Goal: Information Seeking & Learning: Learn about a topic

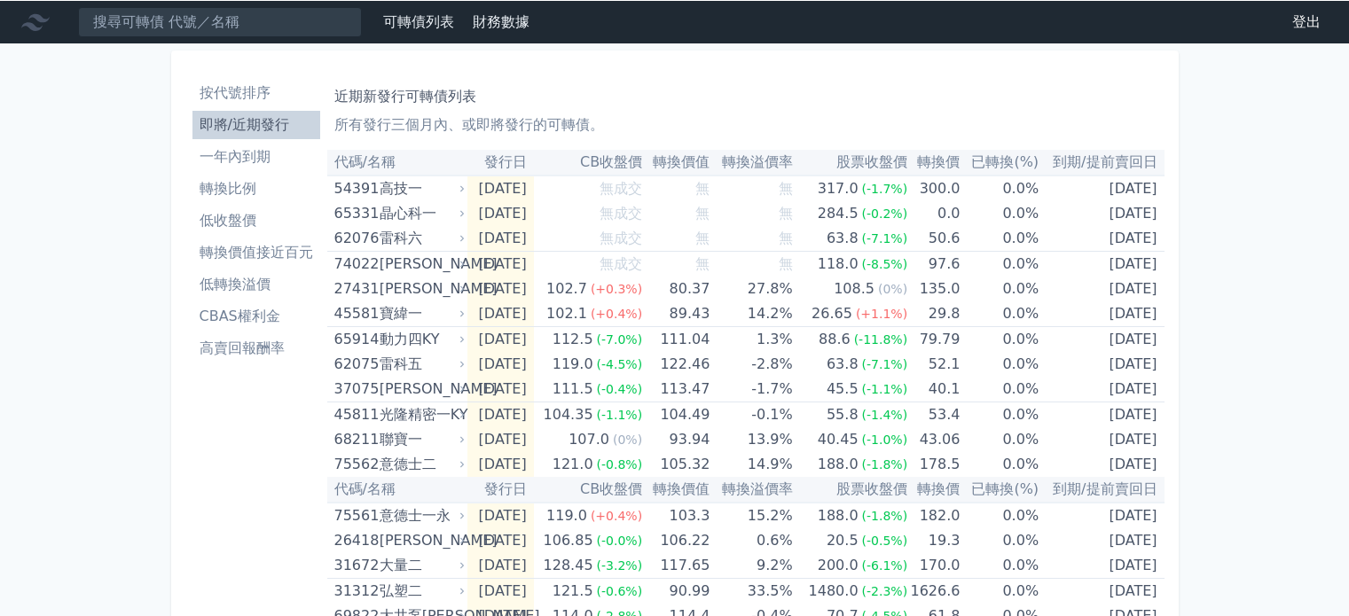
scroll to position [532, 0]
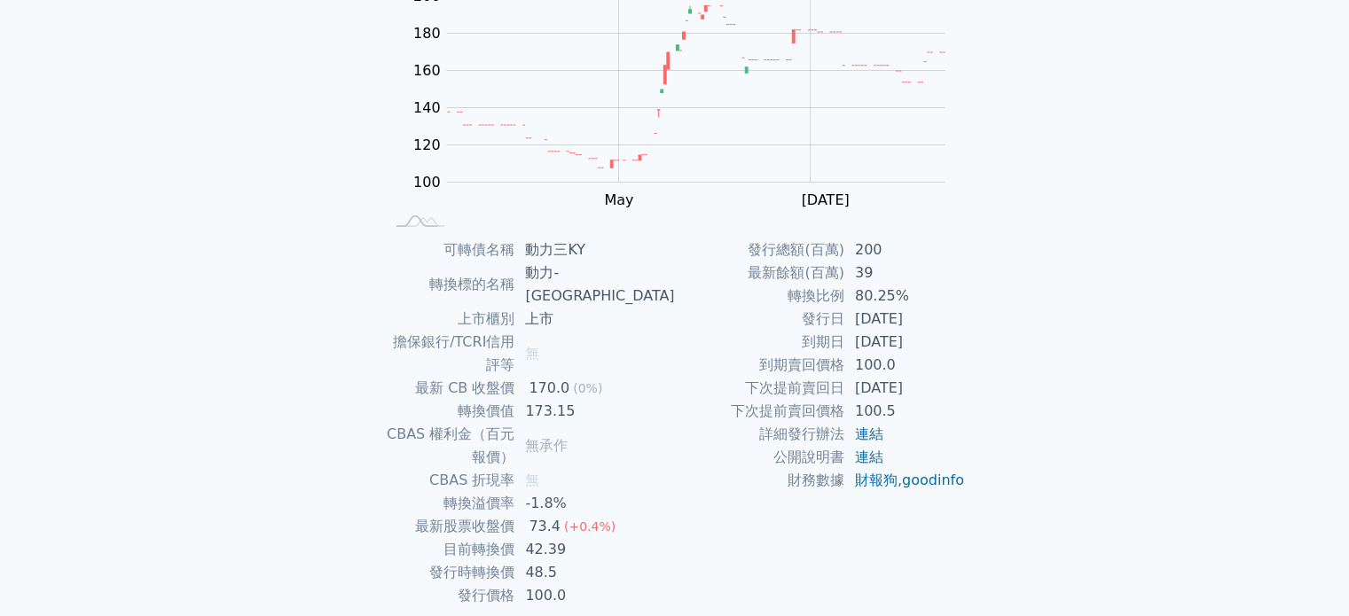
scroll to position [205, 0]
drag, startPoint x: 857, startPoint y: 294, endPoint x: 913, endPoint y: 293, distance: 55.9
click at [913, 293] on td "80.25%" at bounding box center [904, 296] width 121 height 23
drag, startPoint x: 565, startPoint y: 341, endPoint x: 603, endPoint y: 342, distance: 38.1
click at [573, 377] on div "170.0" at bounding box center [549, 388] width 48 height 23
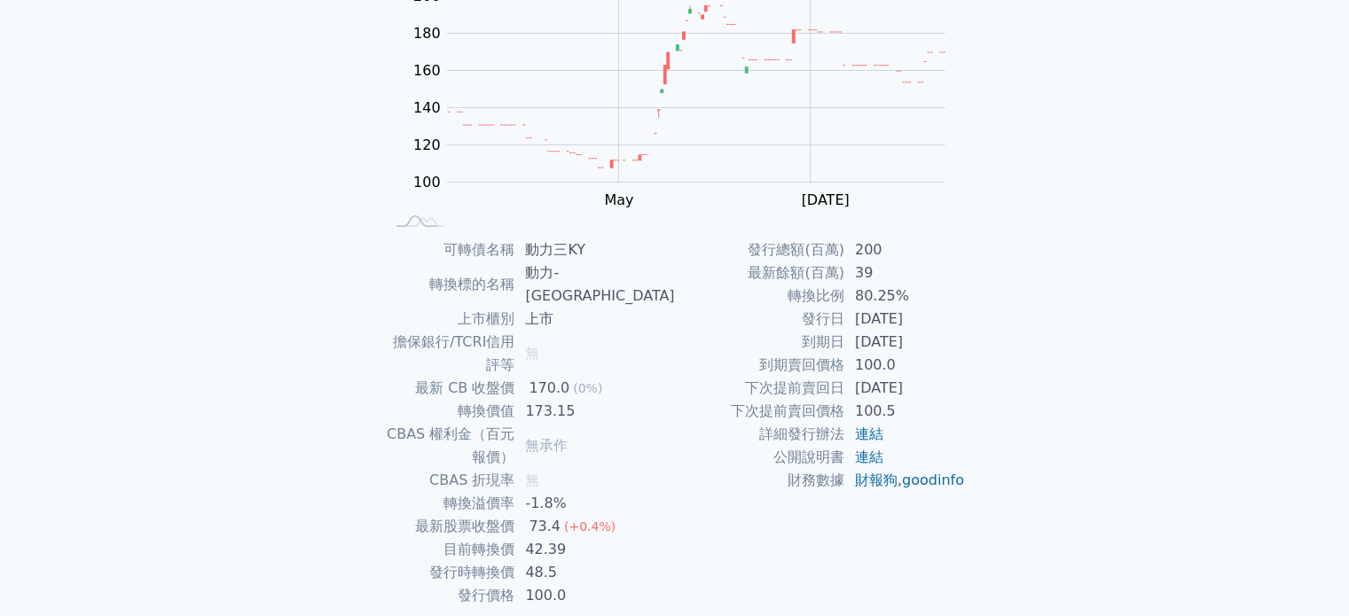
click at [694, 404] on td "下次提前賣回價格" at bounding box center [759, 411] width 169 height 23
click at [296, 161] on div "可轉債列表 財務數據 可轉債列表 財務數據 登出 登出 可轉債列表 › 65913 動力三KY 65913 動力三KY 可轉債詳細資訊 Zoom Out 10…" at bounding box center [674, 240] width 1349 height 890
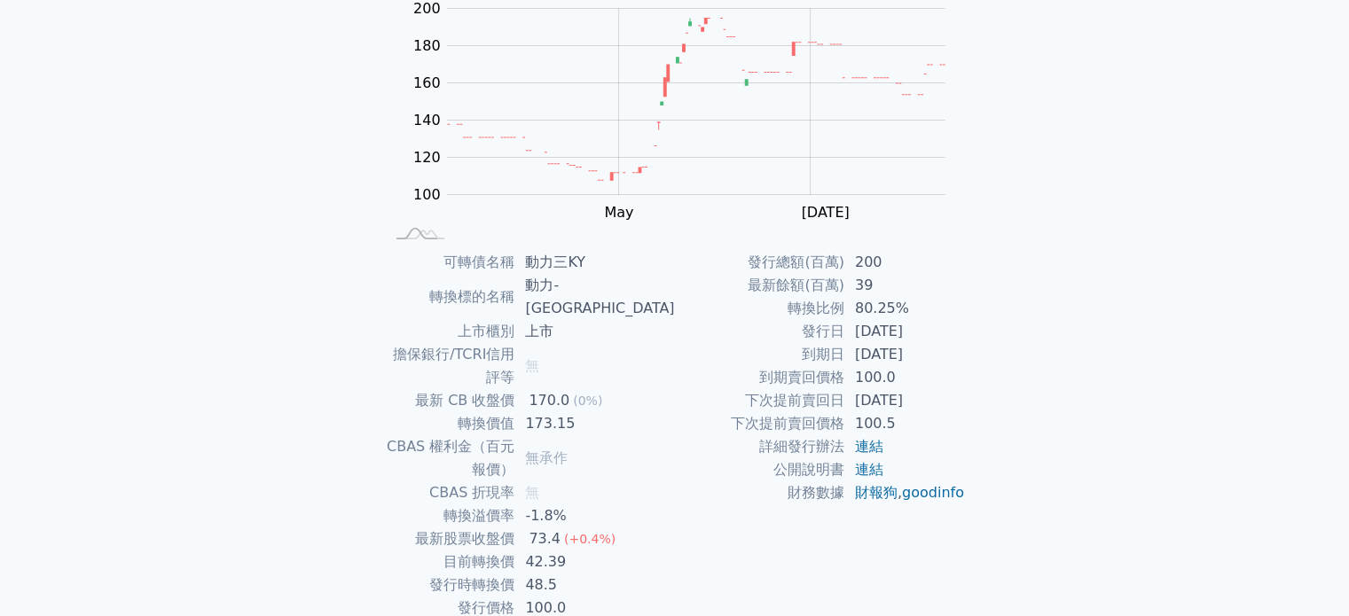
scroll to position [0, 0]
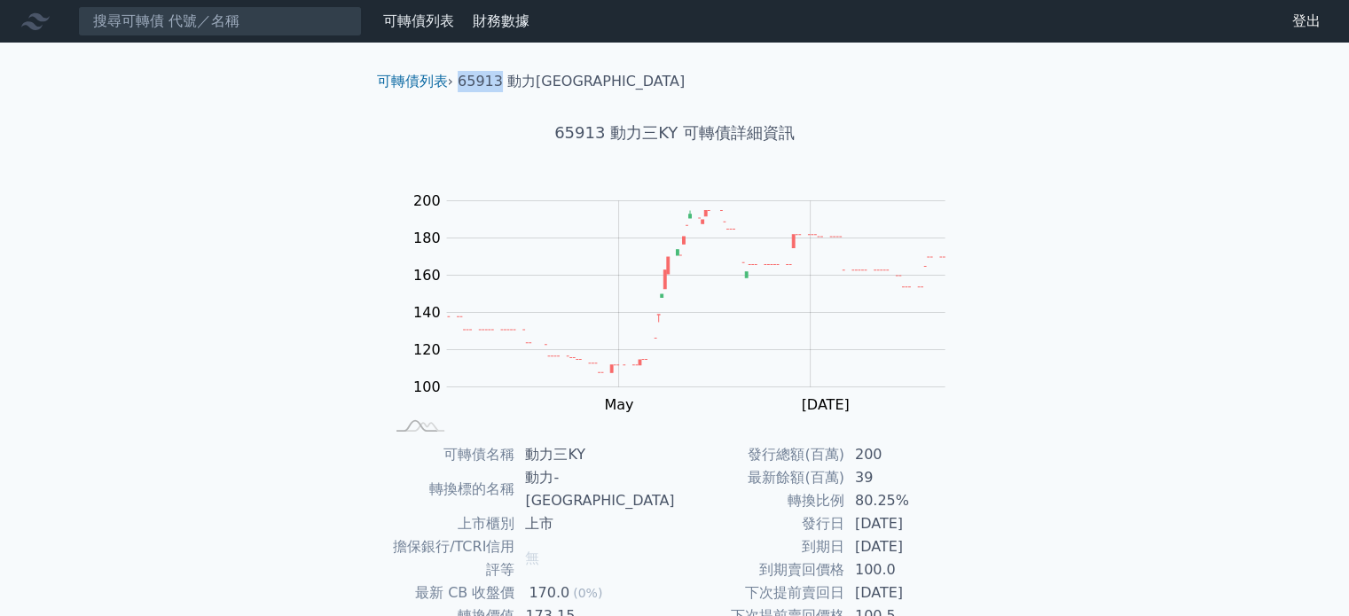
drag, startPoint x: 459, startPoint y: 78, endPoint x: 500, endPoint y: 78, distance: 41.7
click at [500, 78] on li "65913 動力三KY" at bounding box center [571, 81] width 227 height 21
copy li "65913"
drag, startPoint x: 614, startPoint y: 134, endPoint x: 680, endPoint y: 134, distance: 66.5
click at [680, 134] on h1 "65913 動力三KY 可轉債詳細資訊" at bounding box center [675, 133] width 624 height 25
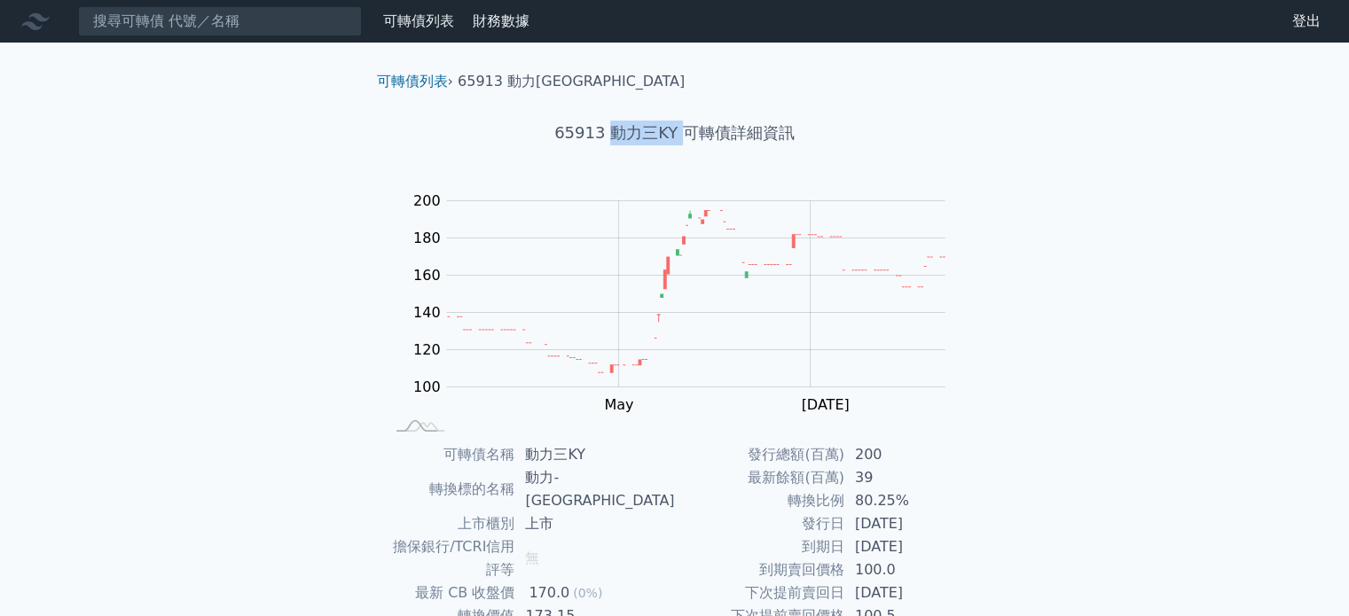
copy h1 "動力三KY"
click at [596, 131] on h1 "65913 動力三KY 可轉債詳細資訊" at bounding box center [675, 133] width 624 height 25
drag, startPoint x: 595, startPoint y: 131, endPoint x: 555, endPoint y: 132, distance: 39.9
click at [555, 132] on h1 "65913 動力三KY 可轉債詳細資訊" at bounding box center [675, 133] width 624 height 25
copy h1 "6591"
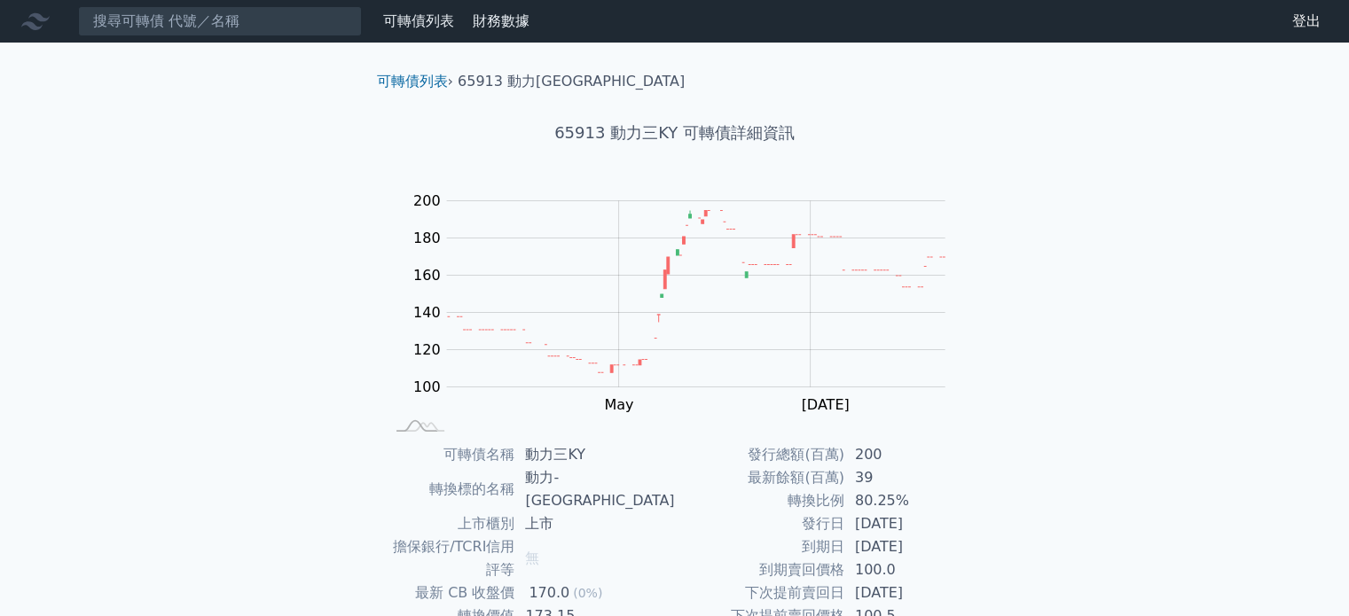
click at [1068, 453] on div "可轉債列表 財務數據 可轉債列表 財務數據 登出 登出 可轉債列表 › 65913 動力三KY 65913 動力三KY 可轉債詳細資訊 Zoom Out 10…" at bounding box center [674, 445] width 1349 height 890
click at [938, 474] on td "39" at bounding box center [904, 477] width 121 height 23
click at [665, 582] on td "170.0 (0%)" at bounding box center [594, 593] width 160 height 23
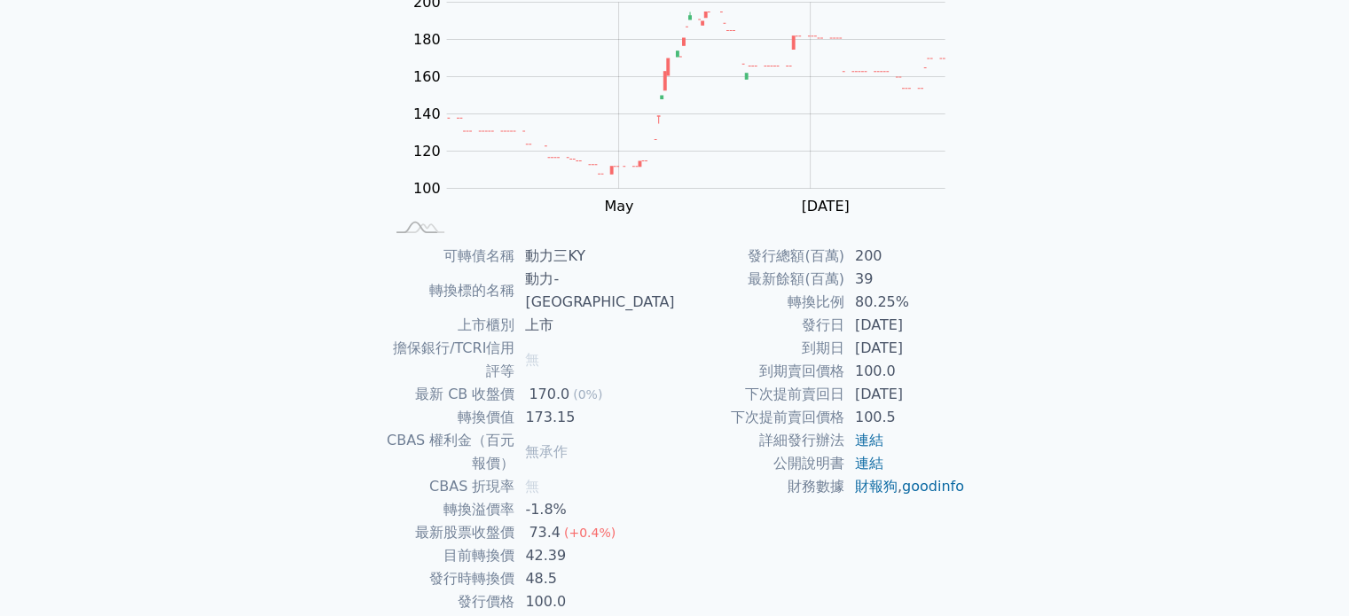
scroll to position [205, 0]
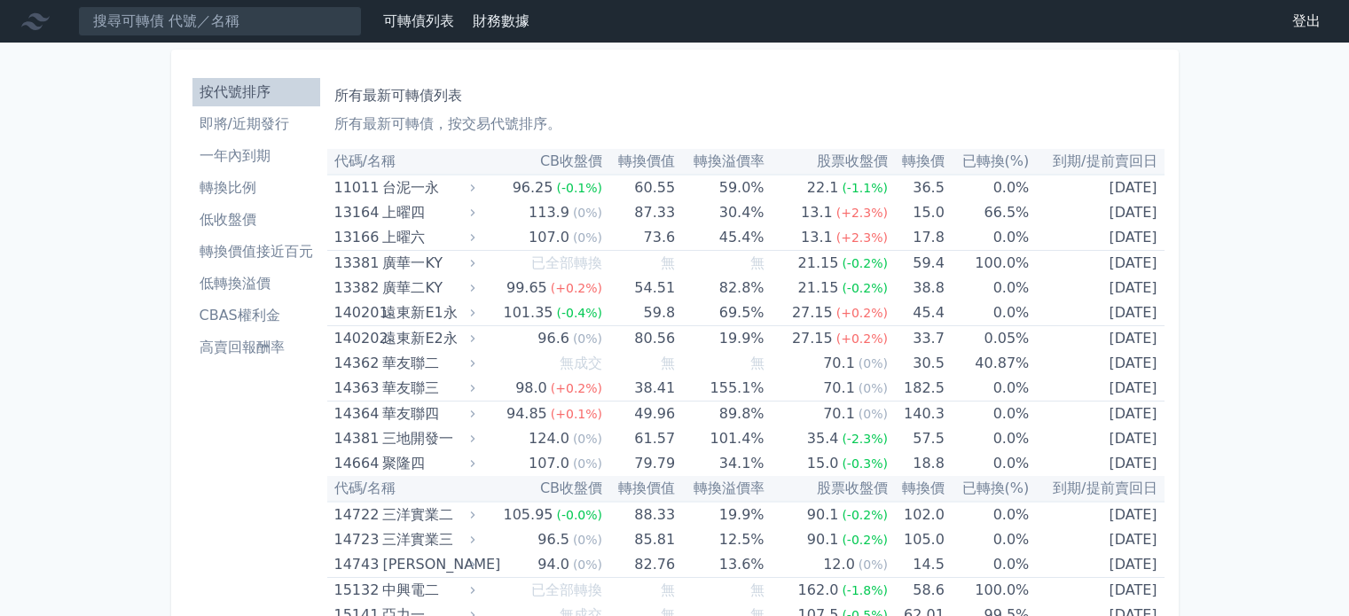
click at [284, 27] on input at bounding box center [220, 21] width 284 height 30
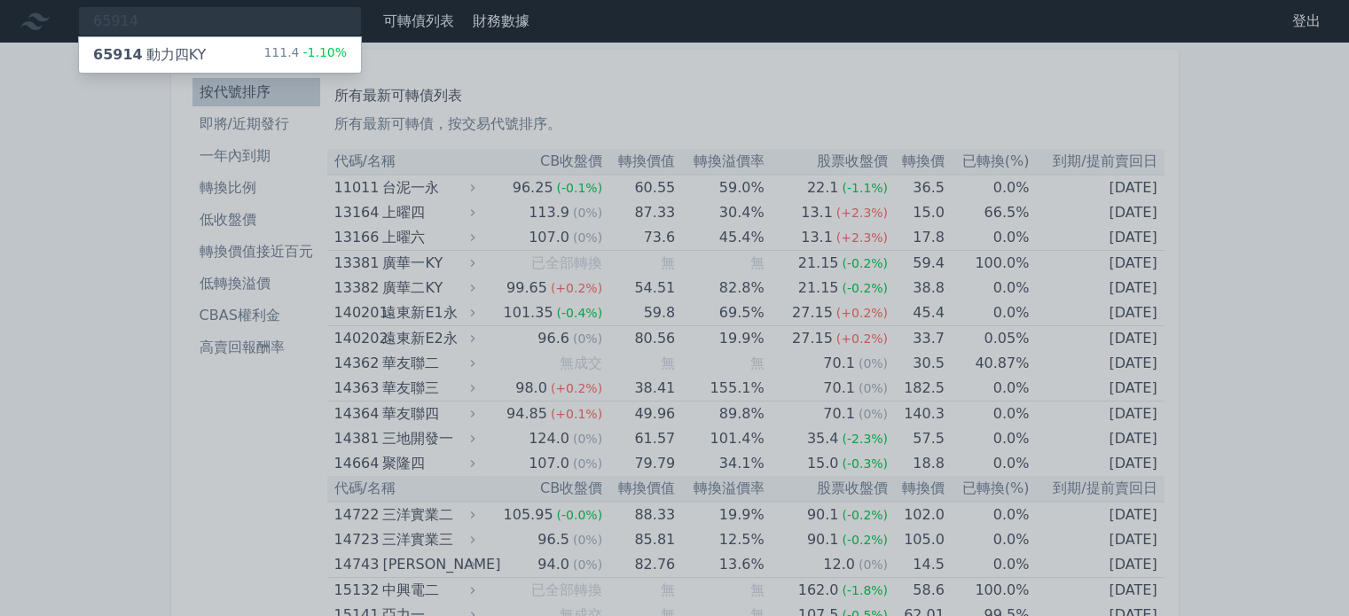
type input "65914"
click at [166, 51] on div "65914 動力四KY" at bounding box center [149, 54] width 113 height 21
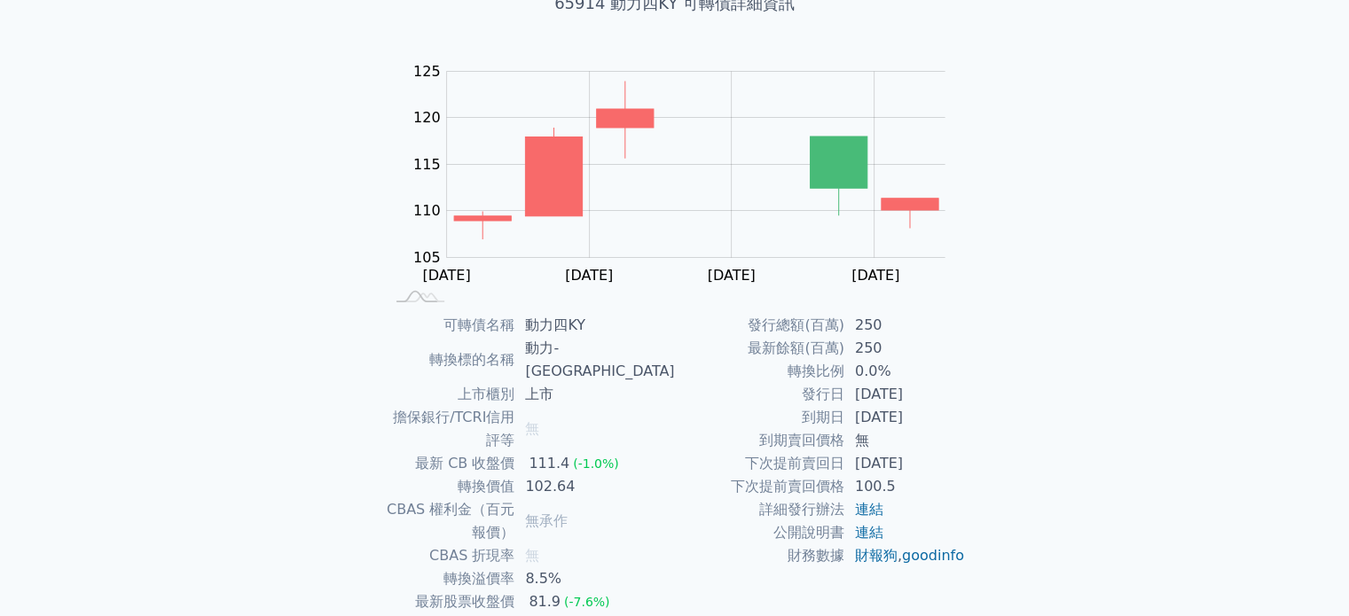
scroll to position [205, 0]
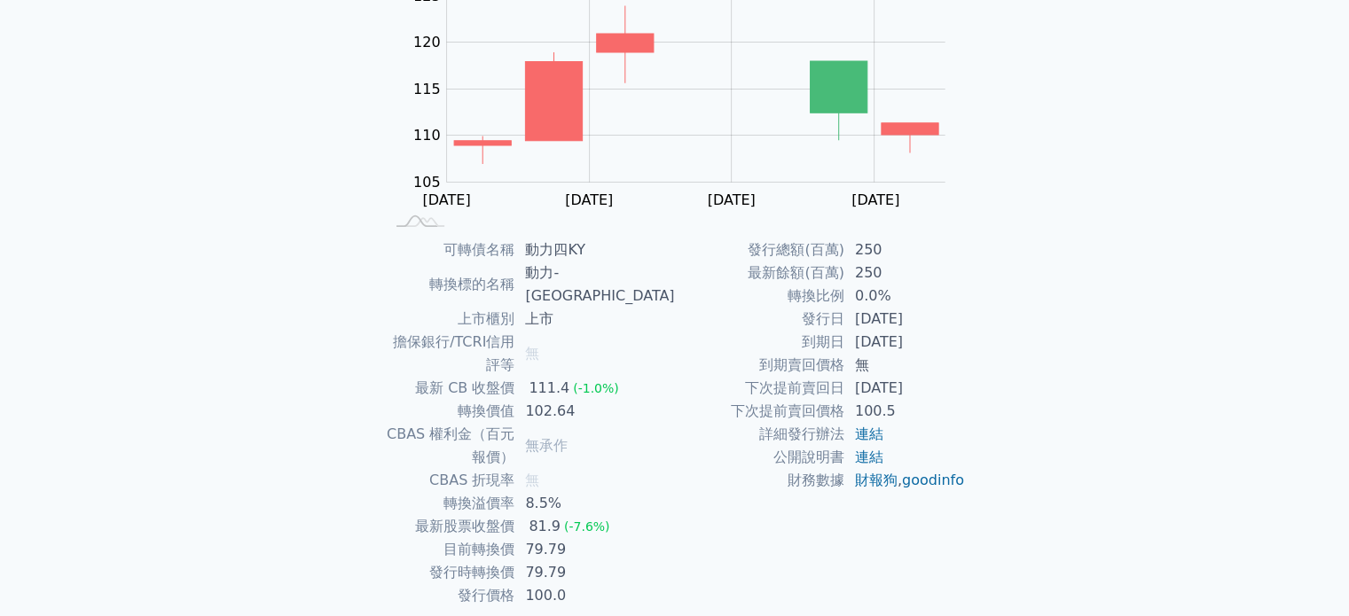
drag, startPoint x: 879, startPoint y: 271, endPoint x: 989, endPoint y: 294, distance: 112.2
click at [882, 272] on td "250" at bounding box center [904, 273] width 121 height 23
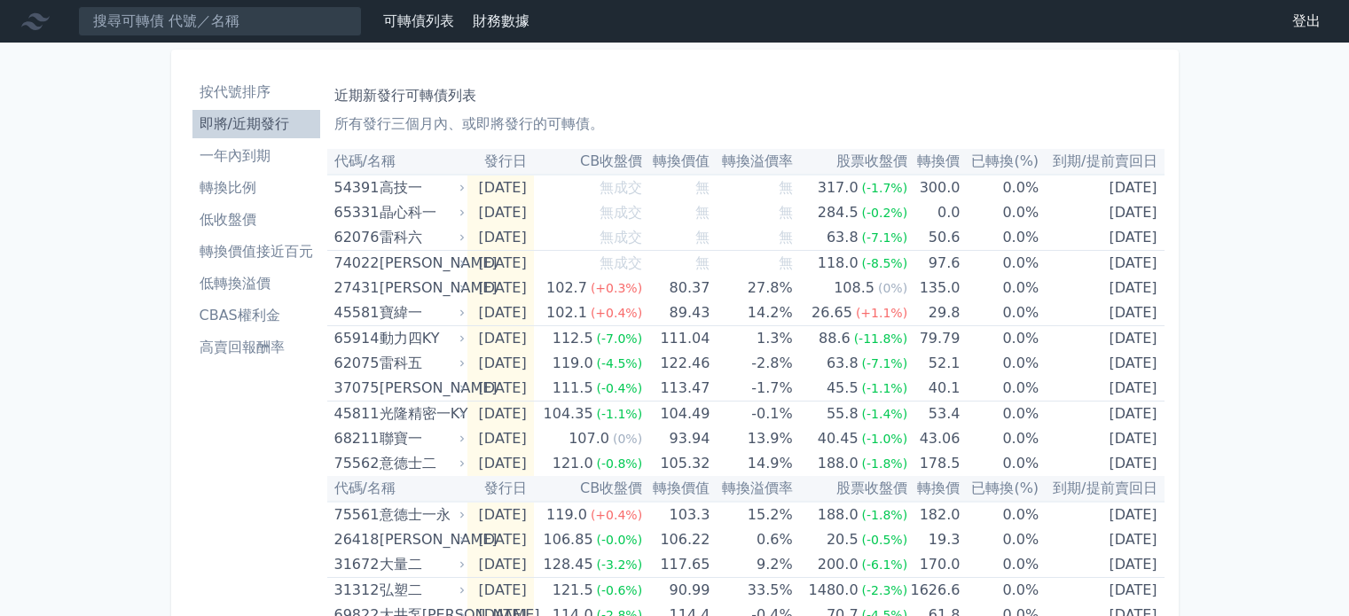
scroll to position [532, 0]
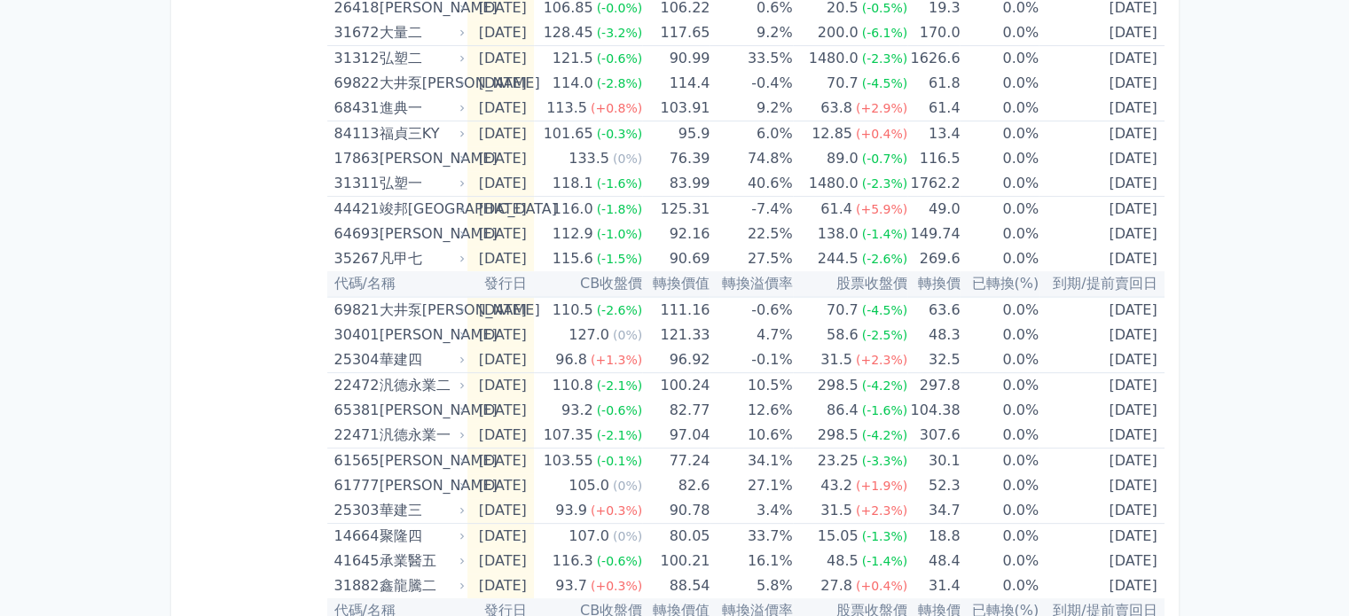
click at [241, 183] on div "按代號排序 即將/近期發行 一年內到期 轉換比例 低收盤價 轉換價值接近百元 低轉換溢價 CBAS權利金 高賣回報酬率" at bounding box center [256, 157] width 142 height 1236
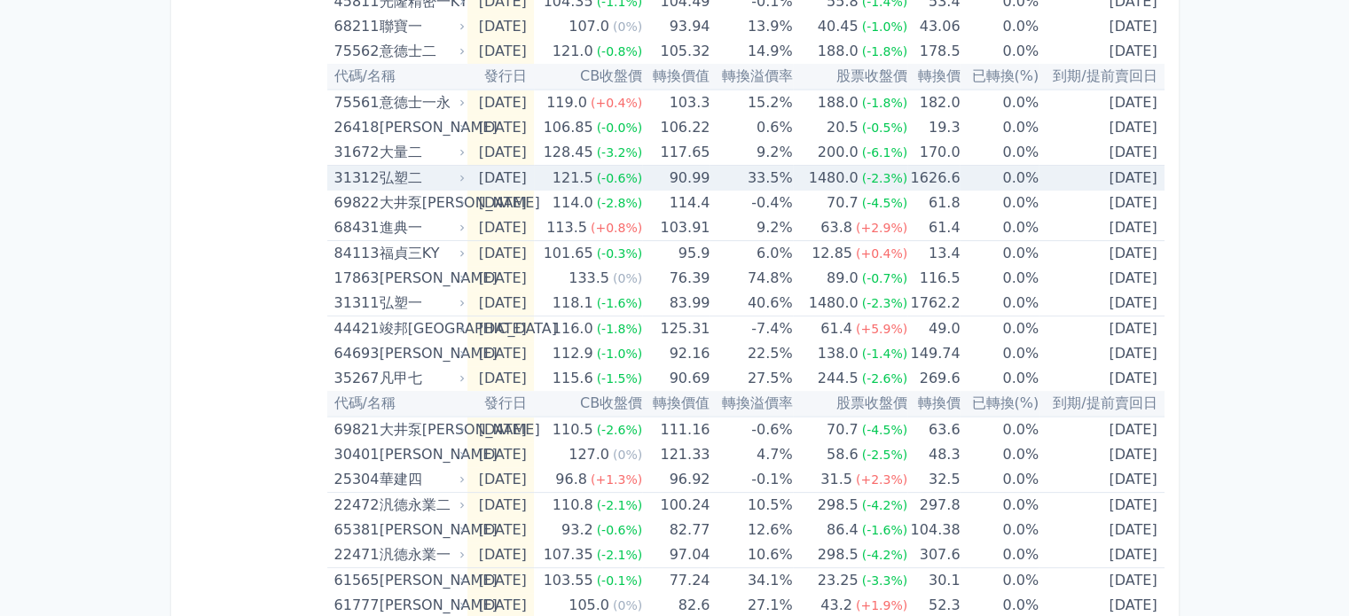
scroll to position [443, 0]
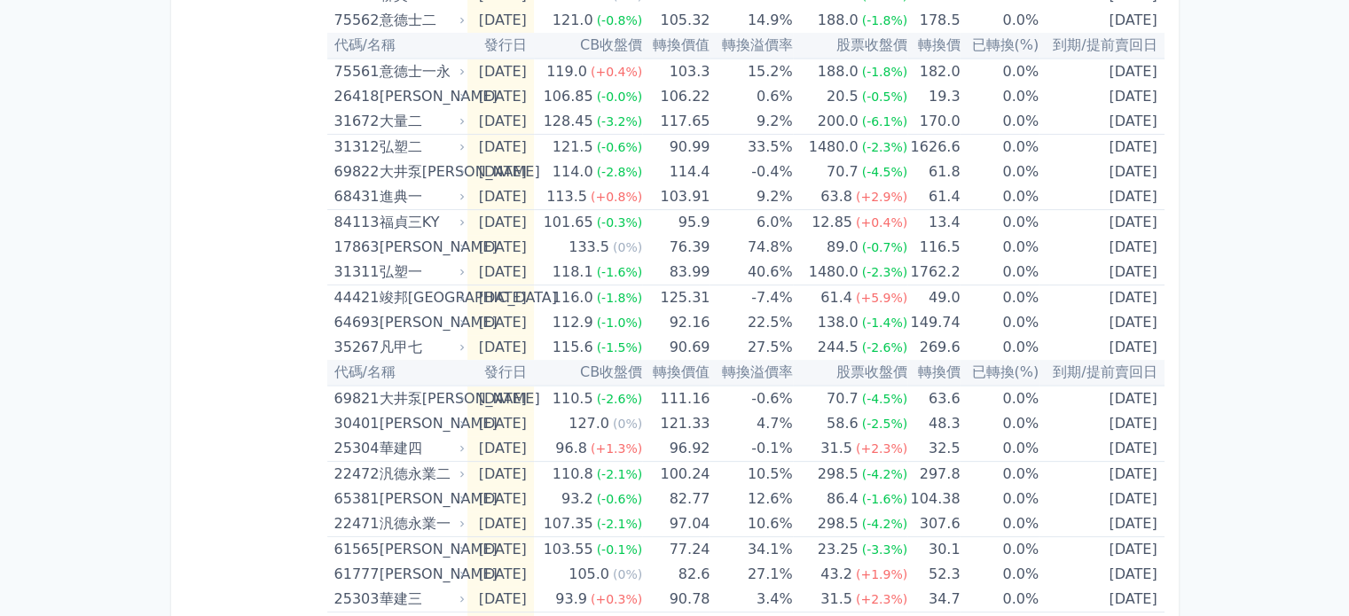
drag, startPoint x: 280, startPoint y: 59, endPoint x: 302, endPoint y: 218, distance: 161.2
click at [302, 218] on div "按代號排序 即將/近期發行 一年內到期 轉換比例 低收盤價 轉換價值接近百元 低轉換溢價 CBAS權利金 高賣回報酬率" at bounding box center [256, 246] width 142 height 1236
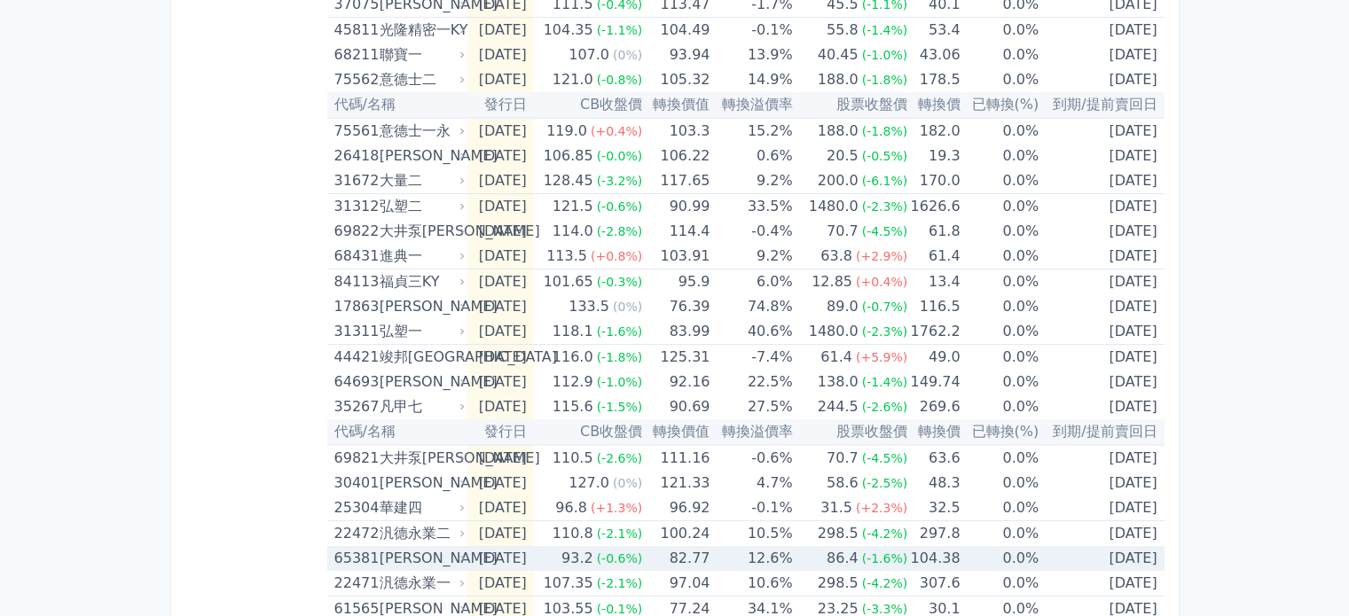
scroll to position [448, 0]
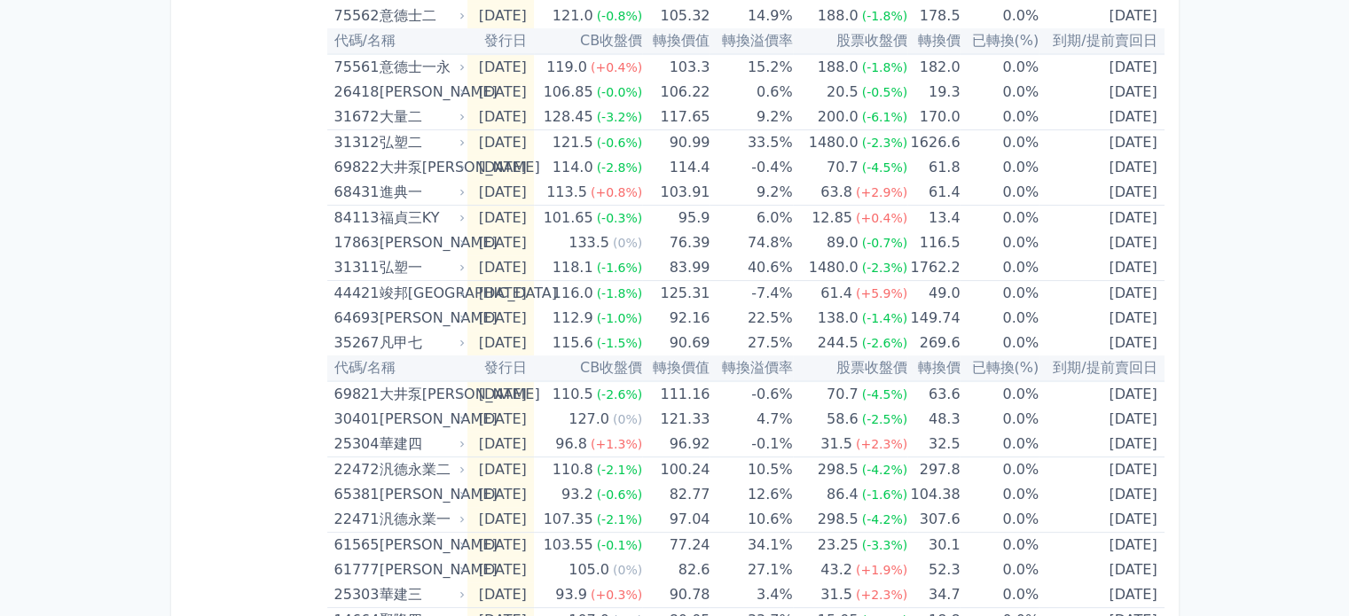
drag, startPoint x: 416, startPoint y: 392, endPoint x: 268, endPoint y: 372, distance: 149.4
click at [268, 372] on div "按代號排序 即將/近期發行 一年內到期 轉換比例 低收盤價 轉換價值接近百元 低轉換溢價 CBAS權利金 高賣回報酬率" at bounding box center [256, 241] width 142 height 1236
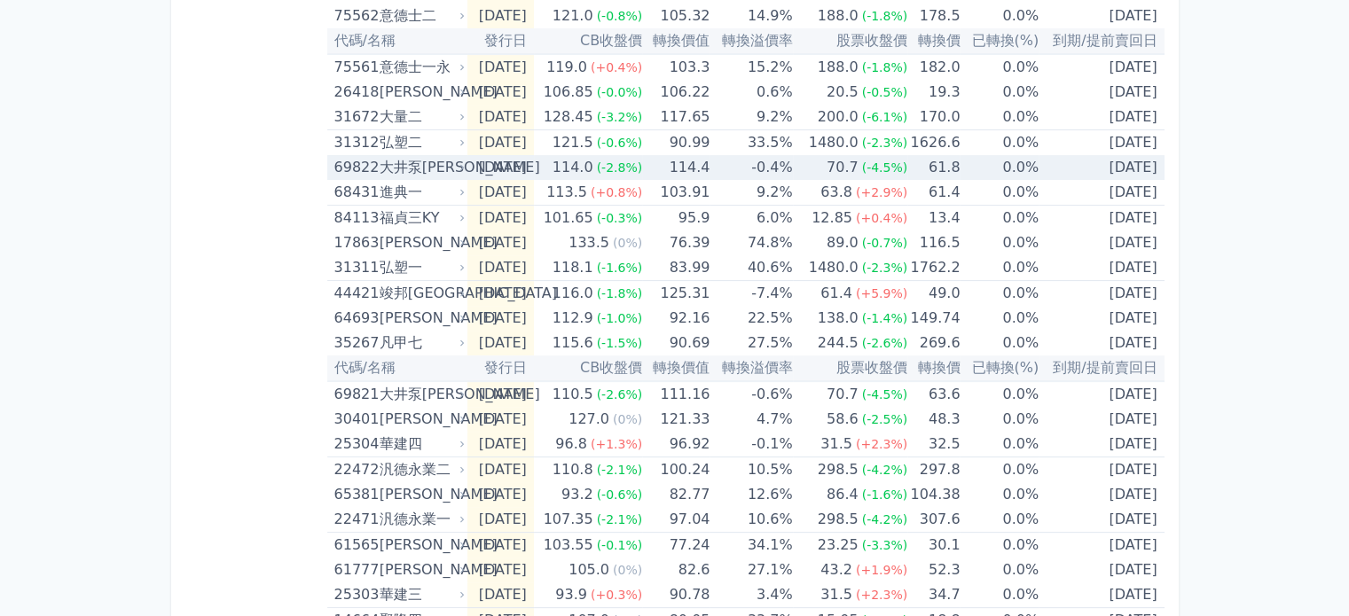
click at [424, 163] on div "大井泵[PERSON_NAME]" at bounding box center [421, 167] width 82 height 25
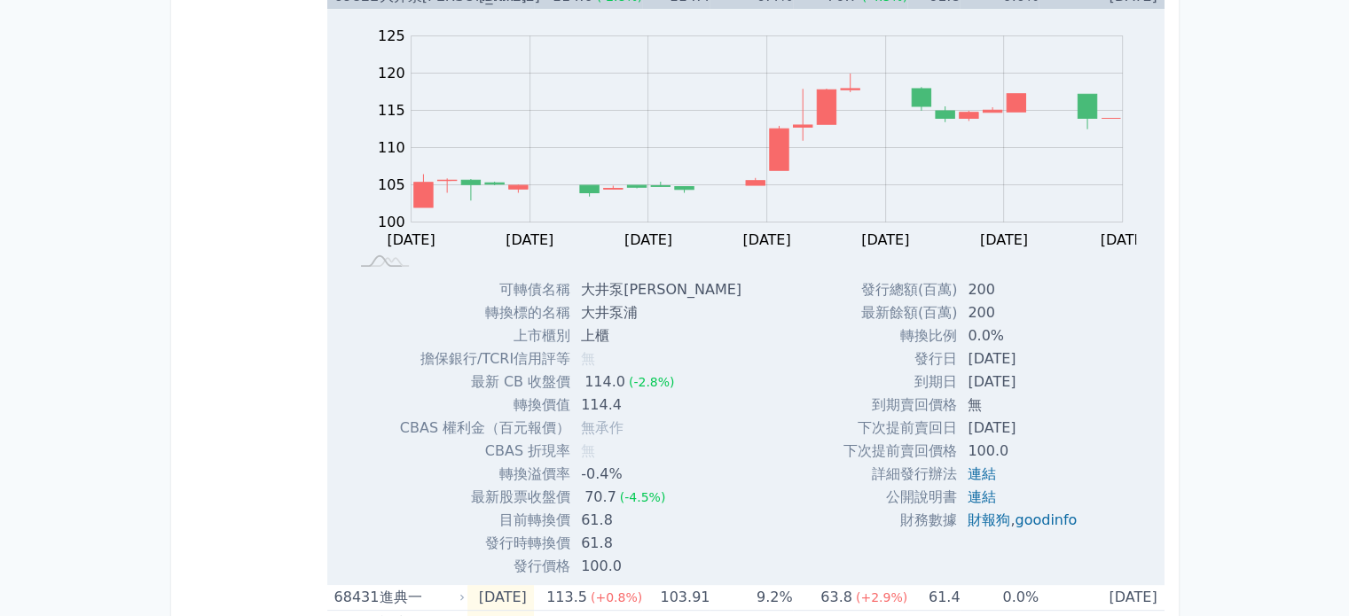
scroll to position [625, 0]
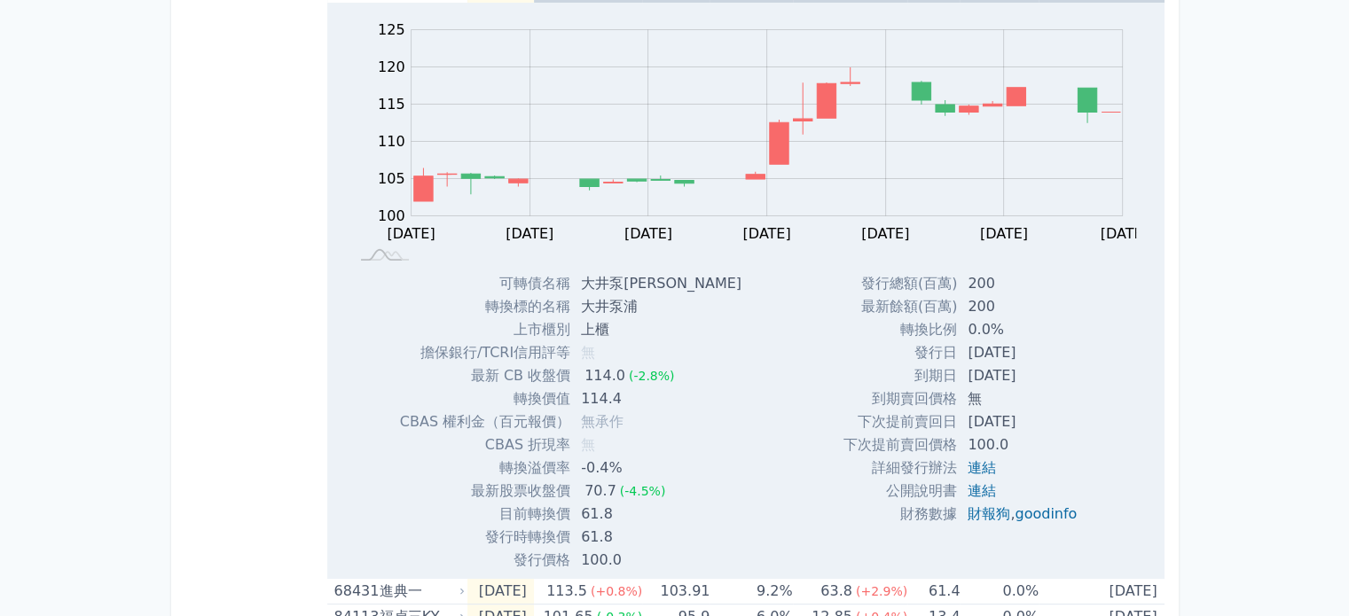
drag, startPoint x: 287, startPoint y: 321, endPoint x: 295, endPoint y: 317, distance: 9.1
click at [287, 320] on div "按代號排序 即將/近期發行 一年內到期 轉換比例 低收盤價 轉換價值接近百元 低轉換溢價 CBAS權利金 高賣回報酬率" at bounding box center [256, 352] width 142 height 1813
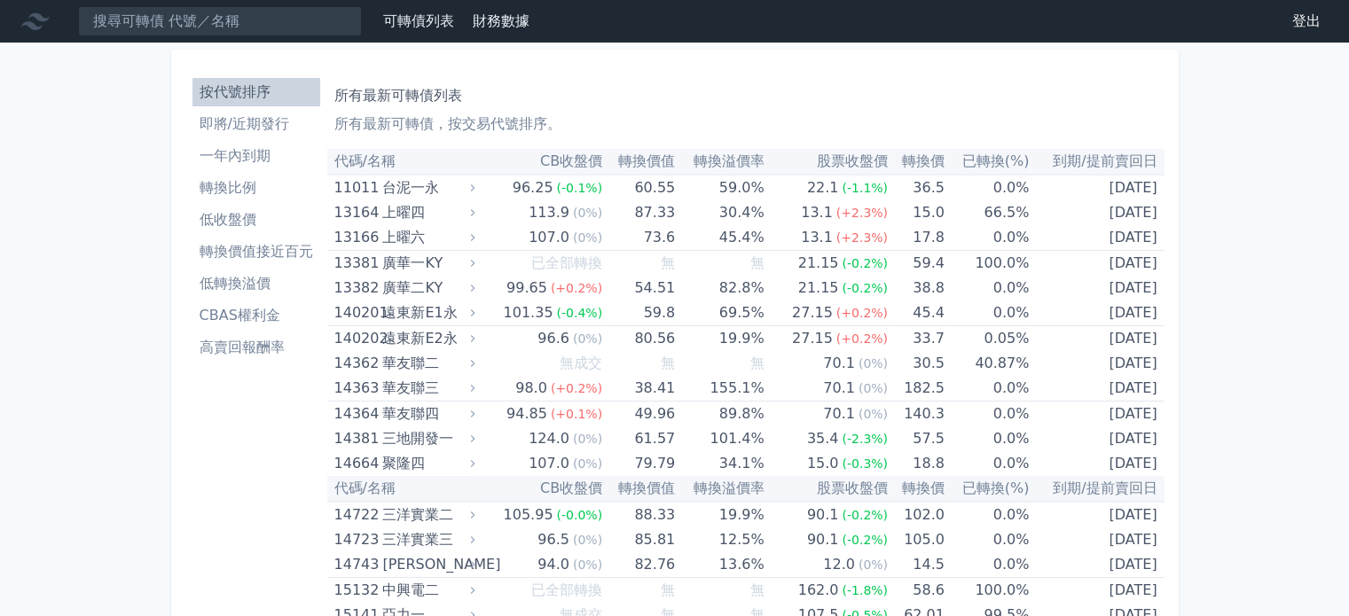
click at [251, 123] on li "即將/近期發行" at bounding box center [256, 124] width 128 height 21
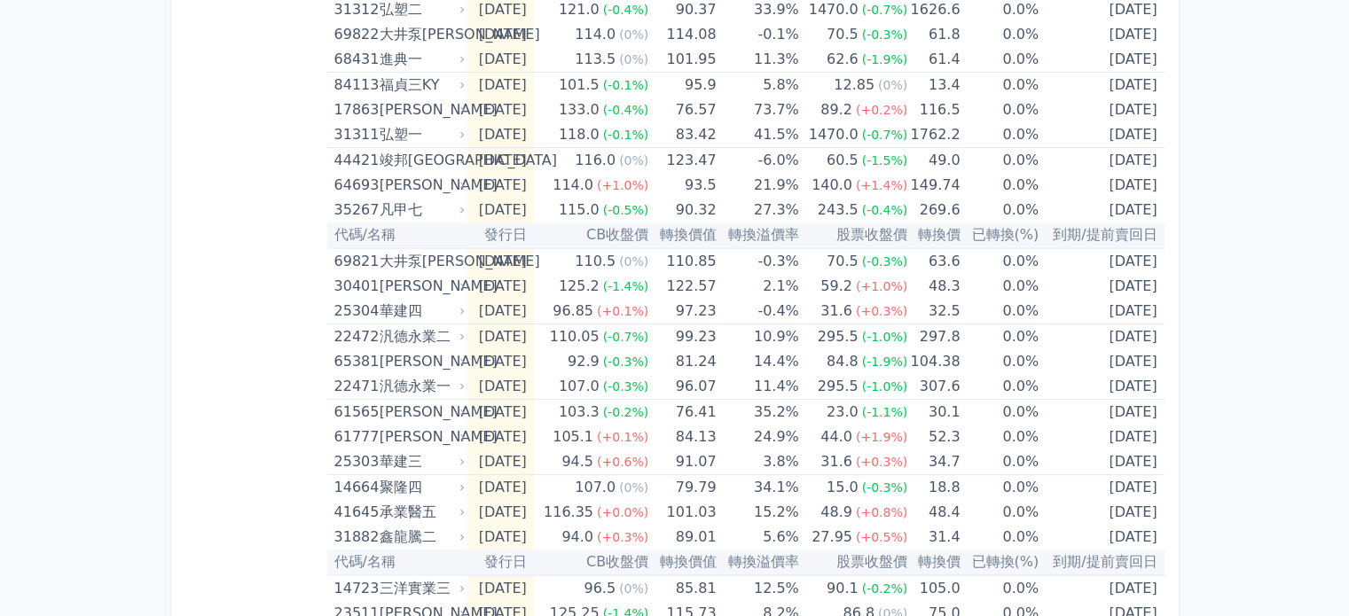
scroll to position [716, 0]
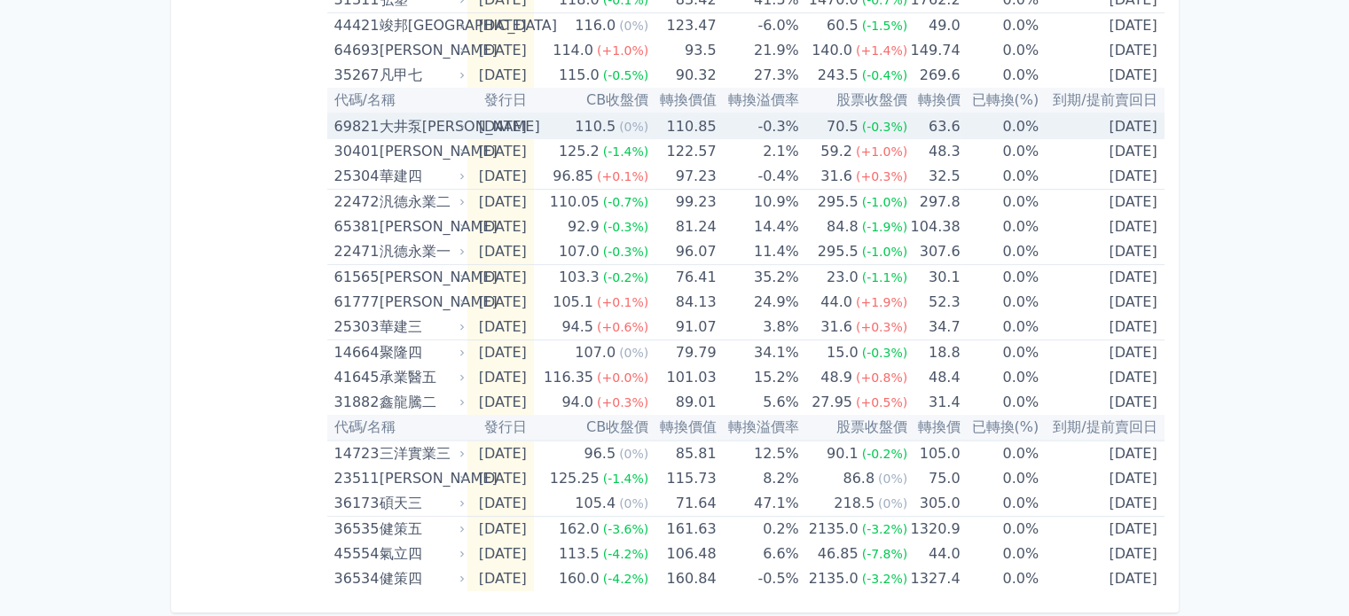
click at [533, 123] on td "[DATE]" at bounding box center [500, 127] width 66 height 26
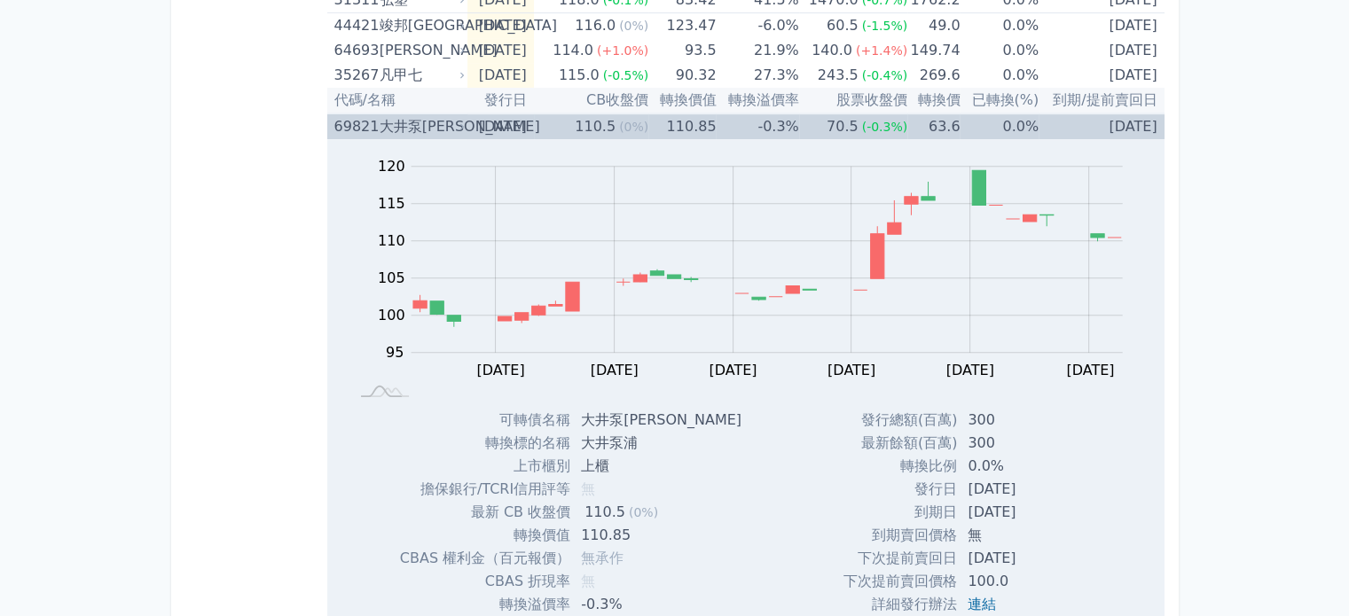
scroll to position [1070, 0]
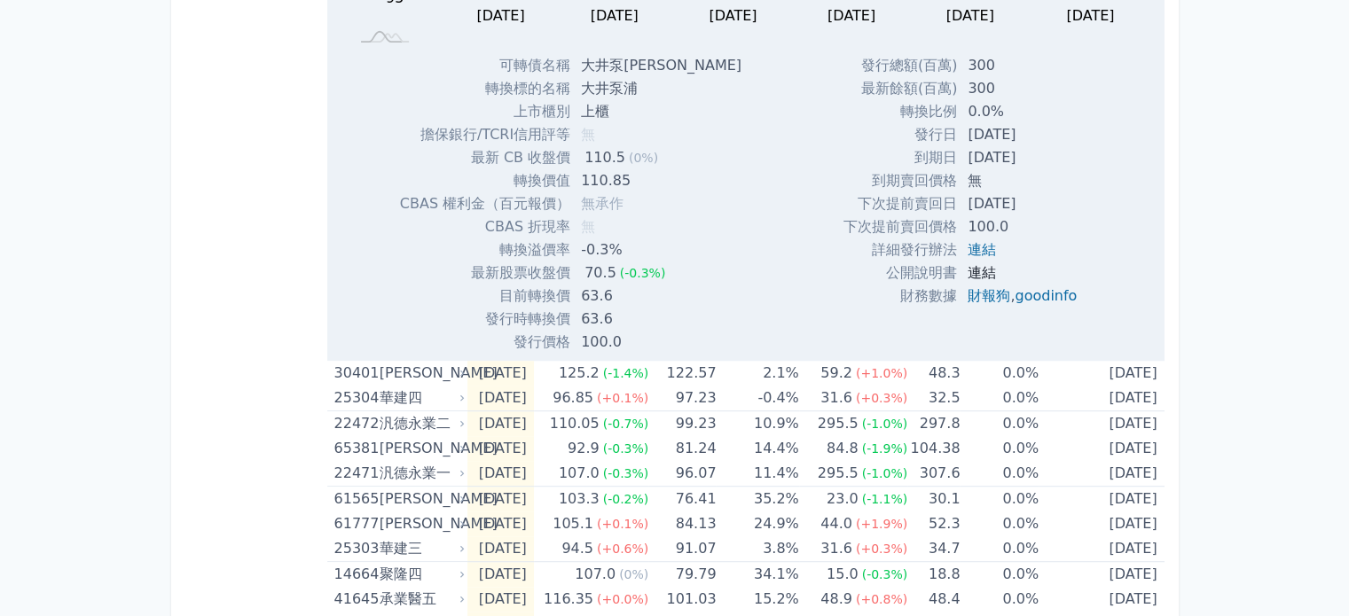
click at [972, 264] on link "連結" at bounding box center [982, 272] width 28 height 17
click at [655, 125] on td "無" at bounding box center [662, 134] width 185 height 23
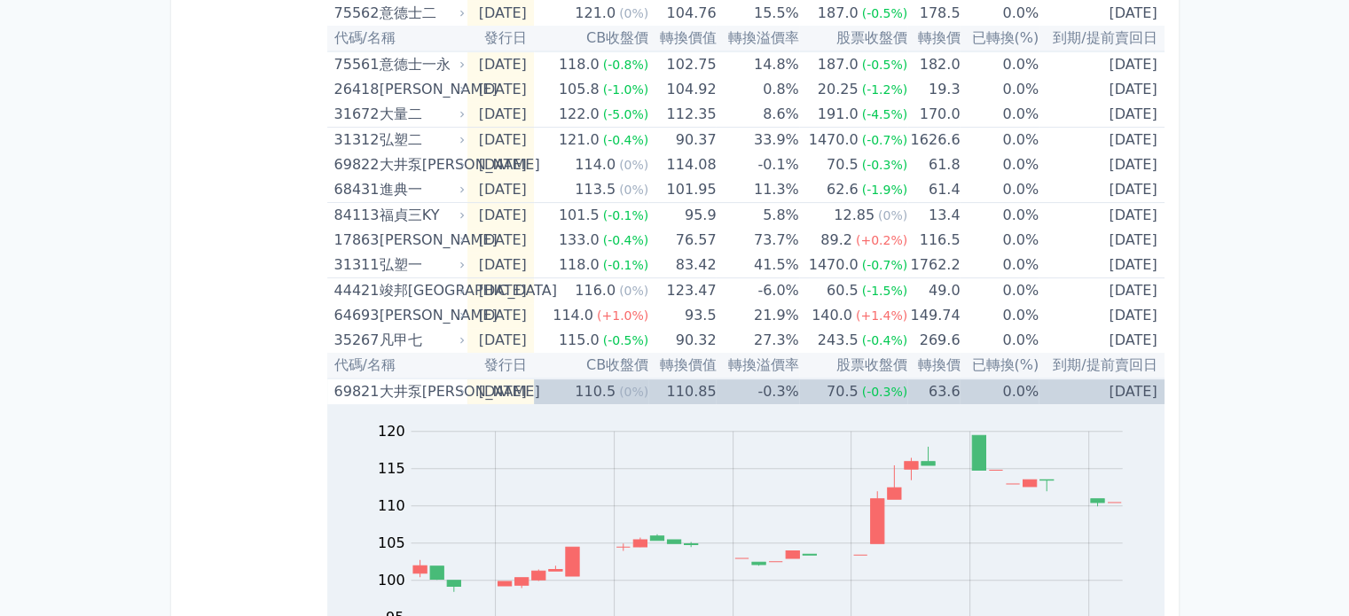
scroll to position [419, 0]
